Goal: Transaction & Acquisition: Purchase product/service

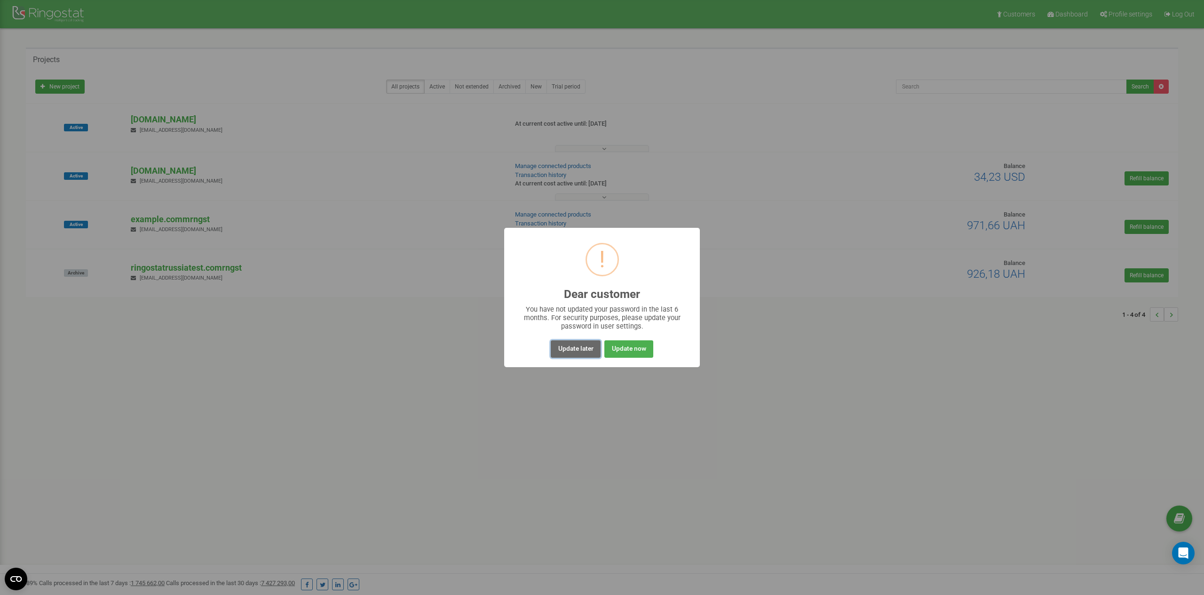
click at [558, 346] on button "Update later" at bounding box center [575, 348] width 49 height 17
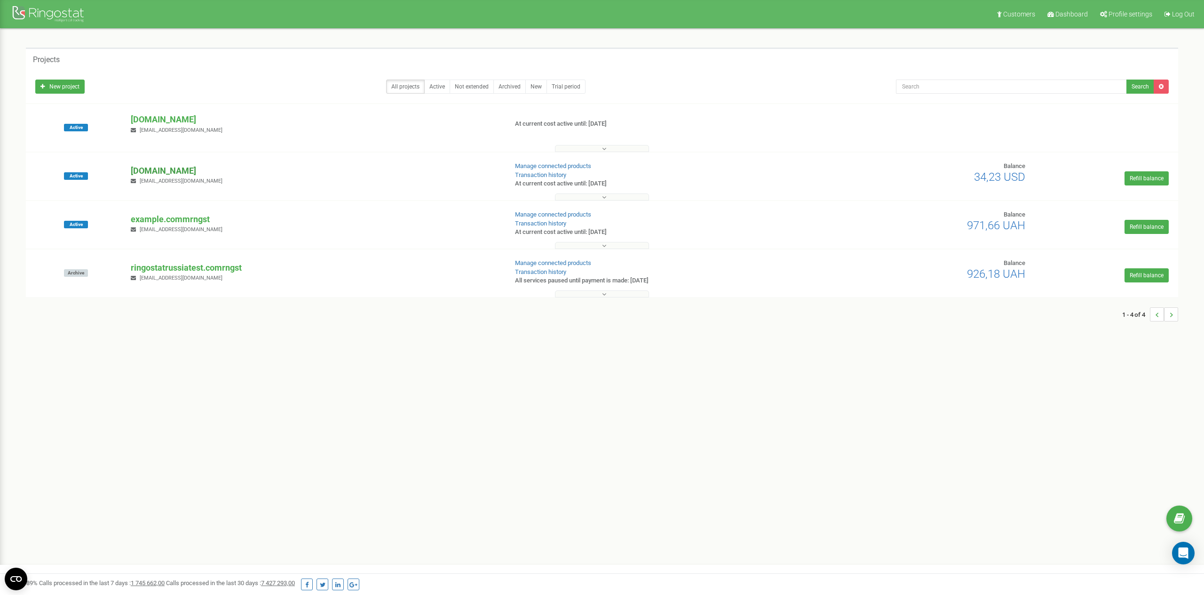
click at [180, 170] on p "[DOMAIN_NAME]" at bounding box center [315, 171] width 368 height 12
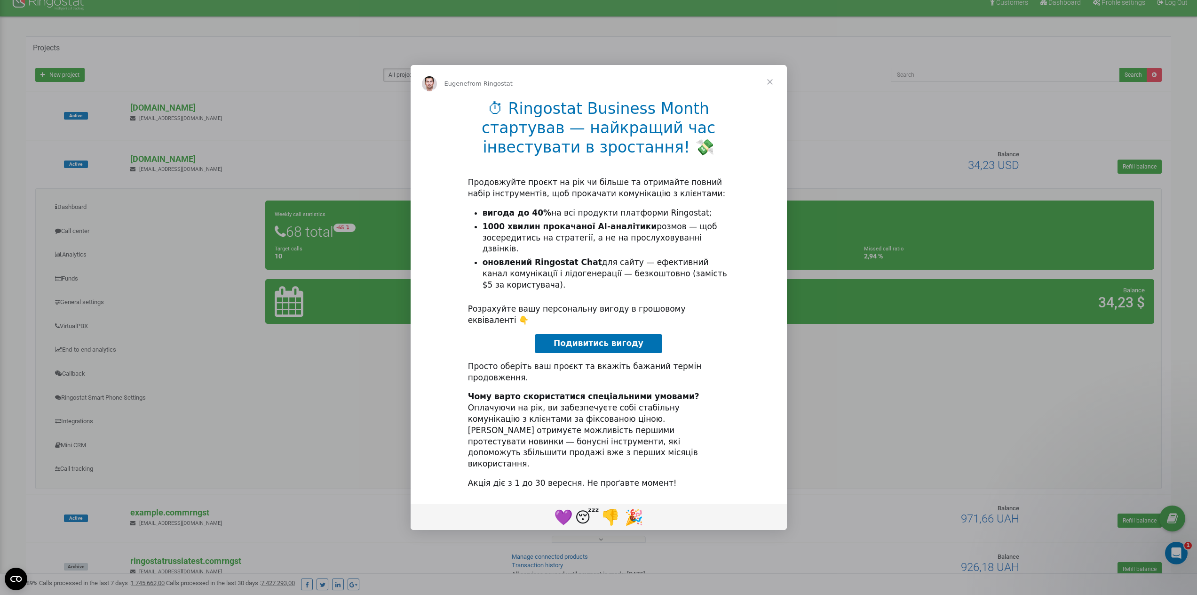
scroll to position [18, 0]
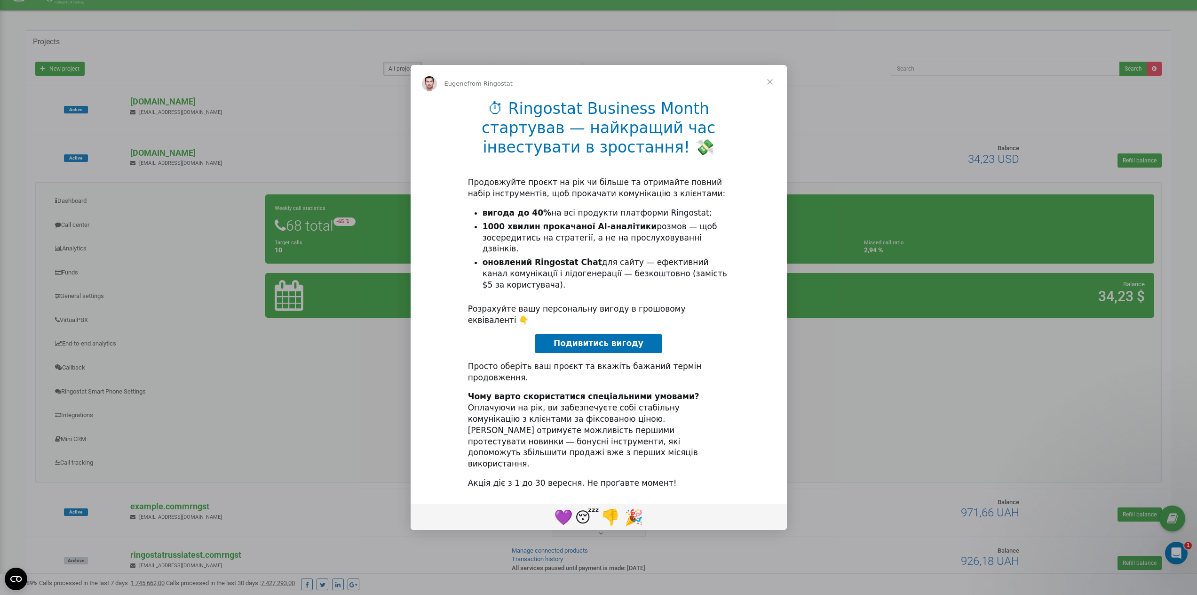
click at [771, 99] on span "Close" at bounding box center [770, 82] width 34 height 34
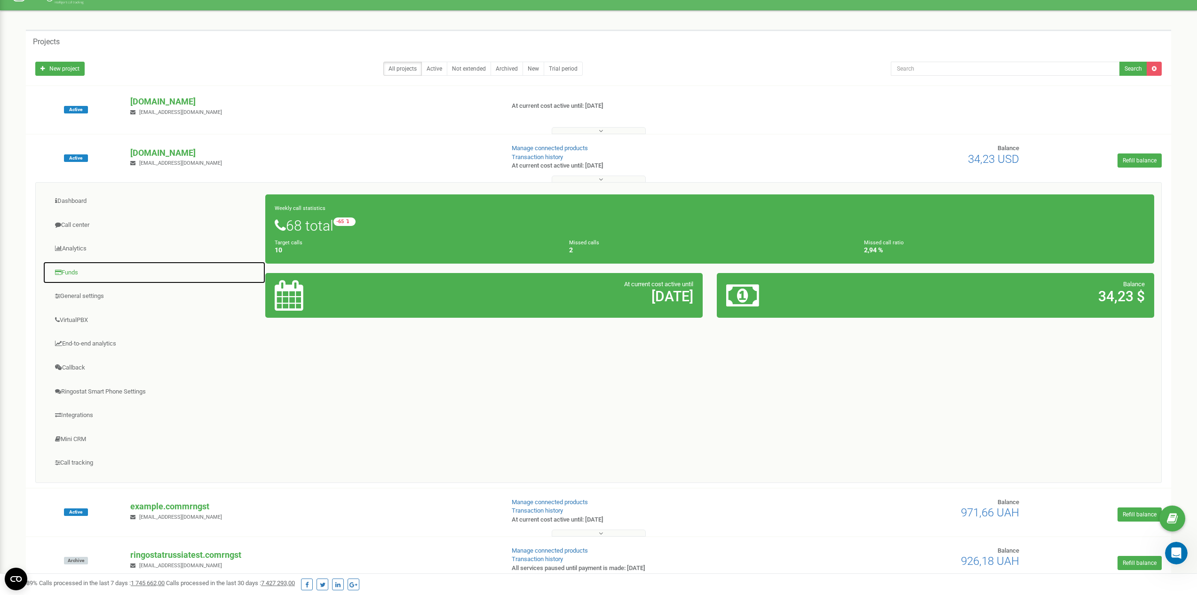
click at [88, 279] on link "Funds" at bounding box center [154, 272] width 223 height 23
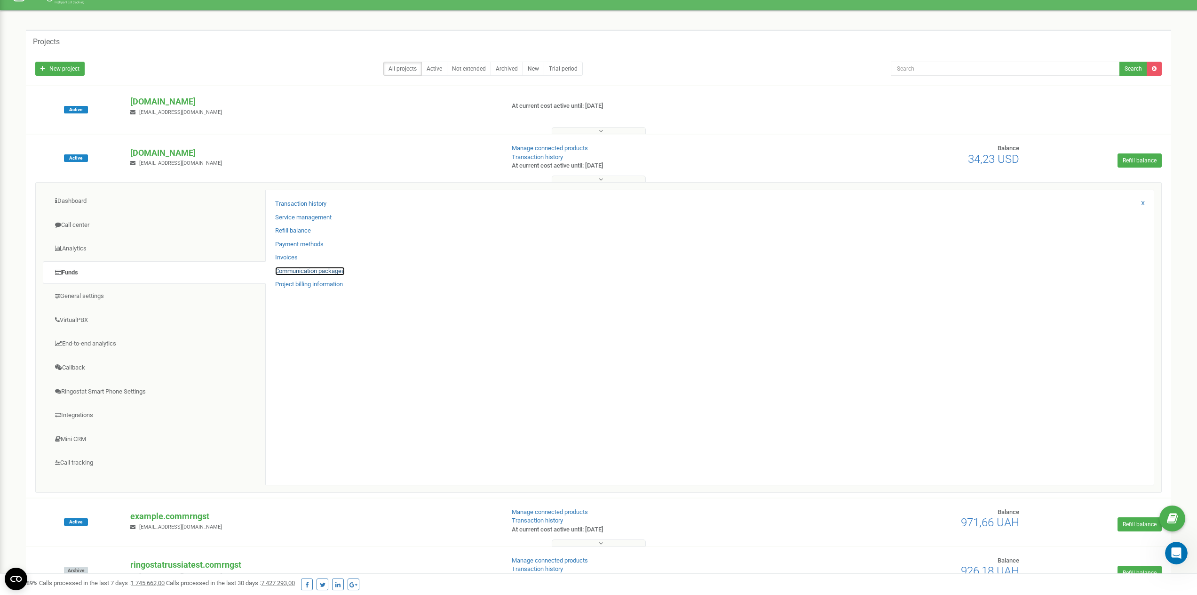
click at [290, 272] on link "Communication packages" at bounding box center [310, 271] width 70 height 9
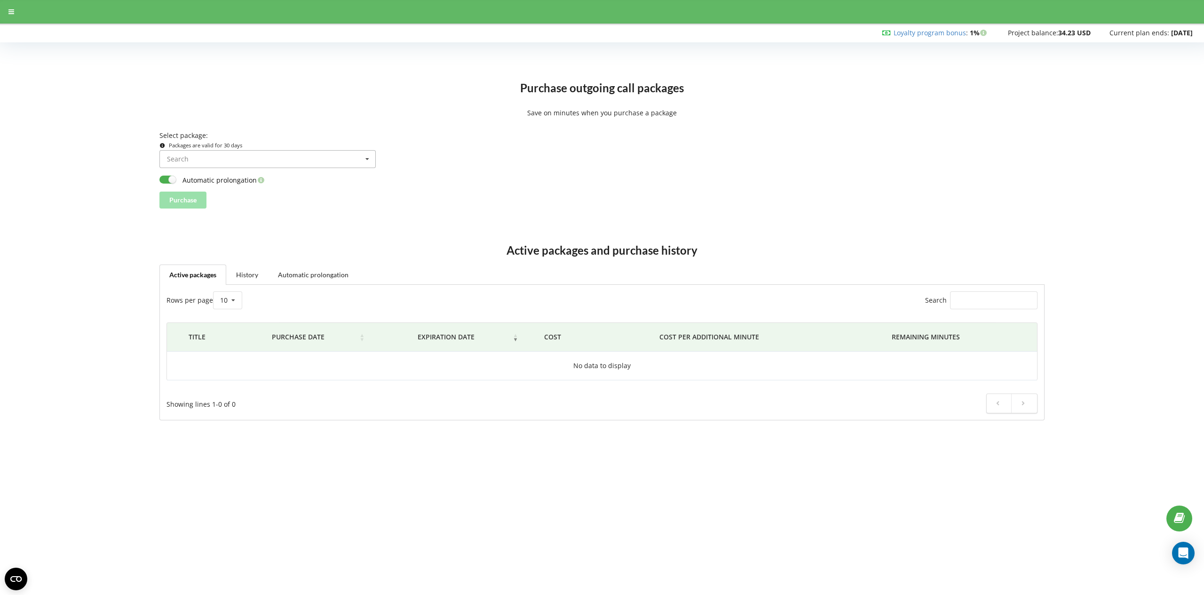
scroll to position [18, 0]
click at [290, 164] on input at bounding box center [267, 159] width 215 height 17
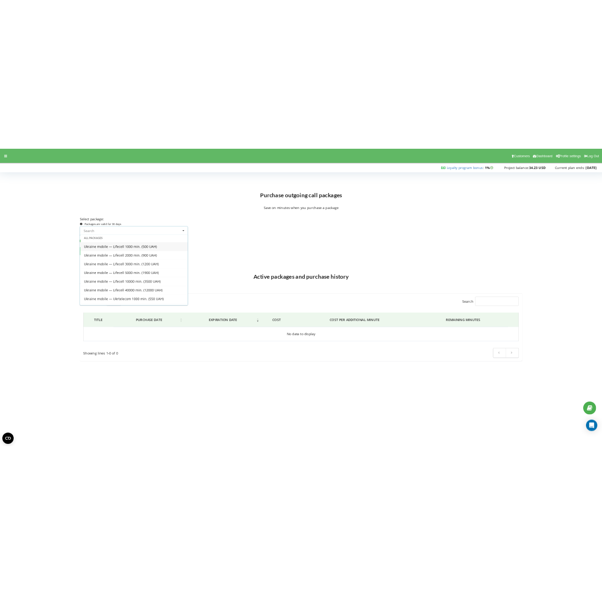
scroll to position [0, 0]
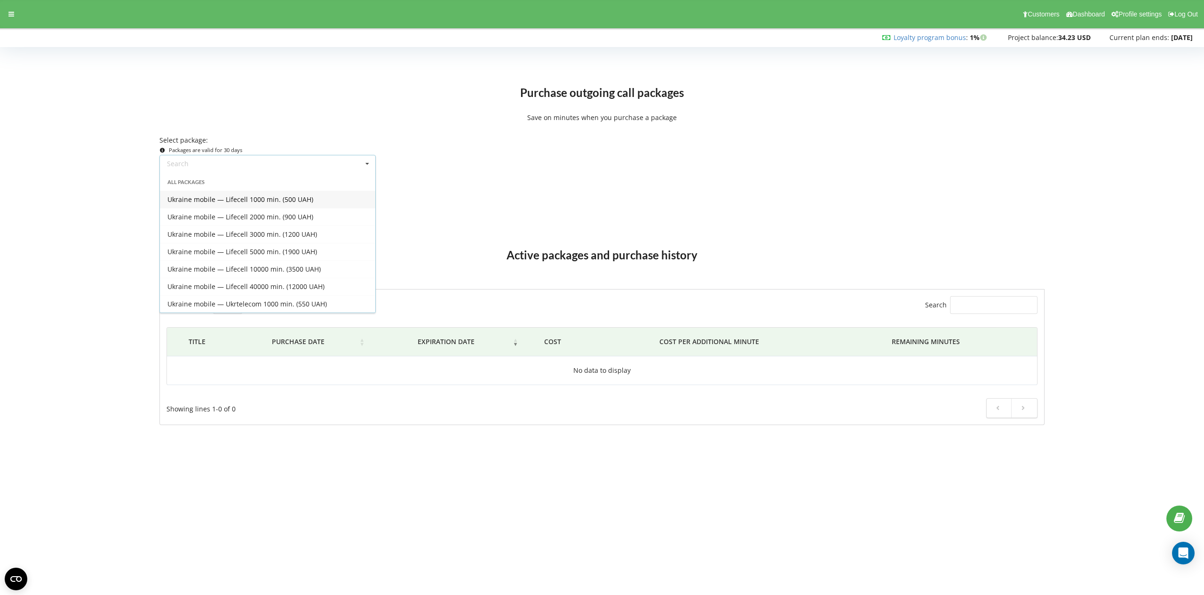
drag, startPoint x: 101, startPoint y: 225, endPoint x: 97, endPoint y: 165, distance: 60.4
click at [101, 225] on div "Active packages and purchase history Active packages History Automatic prolonga…" at bounding box center [602, 329] width 1198 height 218
